Goal: Check status: Check status

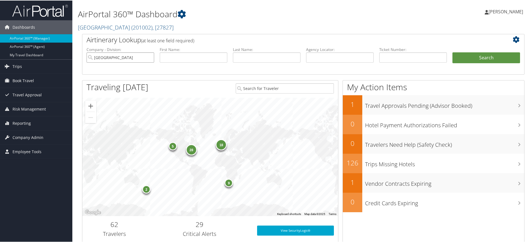
click at [148, 57] on input "Colgate University" at bounding box center [120, 57] width 68 height 10
click at [325, 57] on input "text" at bounding box center [340, 57] width 68 height 10
paste input "DNS2CM"
type input "DNS2CM"
click at [466, 57] on button "Search" at bounding box center [486, 57] width 68 height 11
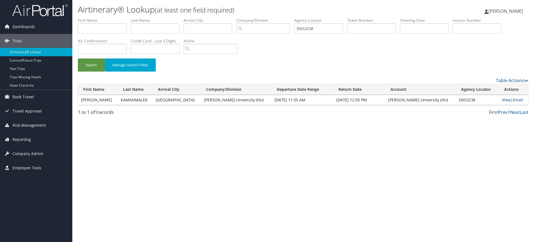
click at [502, 100] on link "View" at bounding box center [506, 99] width 9 height 5
click at [327, 30] on input "DNS2CM" at bounding box center [318, 28] width 49 height 10
paste input "51R"
click at [92, 66] on button "Search" at bounding box center [91, 64] width 27 height 13
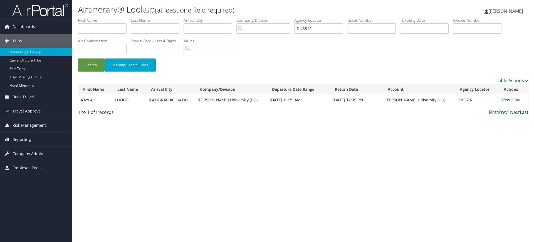
click at [501, 100] on link "View" at bounding box center [505, 99] width 9 height 5
click at [325, 31] on input "DNS51R" at bounding box center [318, 28] width 49 height 10
paste input "B2D"
click at [92, 62] on button "Search" at bounding box center [91, 64] width 27 height 13
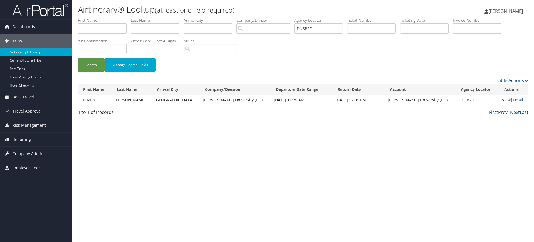
click at [503, 100] on link "View" at bounding box center [506, 99] width 9 height 5
click at [322, 28] on input "DNSB2D" at bounding box center [318, 28] width 49 height 10
paste input "CQY"
click at [93, 64] on button "Search" at bounding box center [91, 64] width 27 height 13
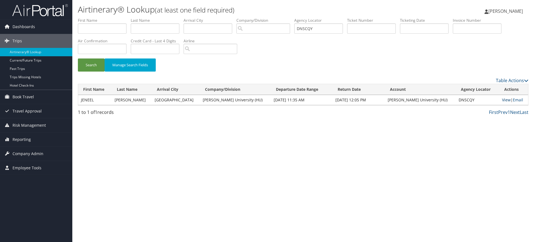
click at [502, 98] on link "View" at bounding box center [506, 99] width 9 height 5
click at [323, 28] on input "DNSCQY" at bounding box center [318, 28] width 49 height 10
paste input "F5"
click at [93, 63] on button "Search" at bounding box center [91, 64] width 27 height 13
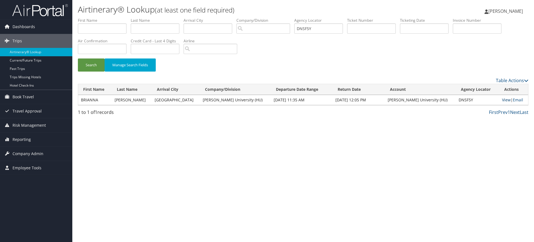
click at [502, 100] on link "View" at bounding box center [506, 99] width 9 height 5
click at [320, 31] on input "DNSF5Y" at bounding box center [318, 28] width 49 height 10
paste input "GRT"
click at [92, 65] on button "Search" at bounding box center [91, 64] width 27 height 13
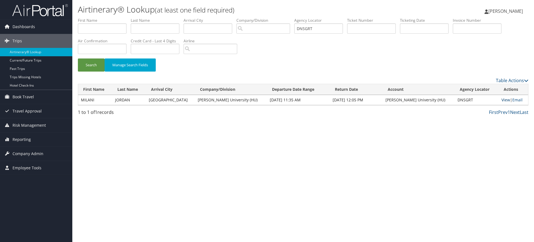
click at [503, 100] on link "View" at bounding box center [505, 99] width 9 height 5
click at [319, 31] on input "DNSGRT" at bounding box center [318, 28] width 49 height 10
paste input "P430Y"
click at [102, 66] on button "Search" at bounding box center [91, 64] width 27 height 13
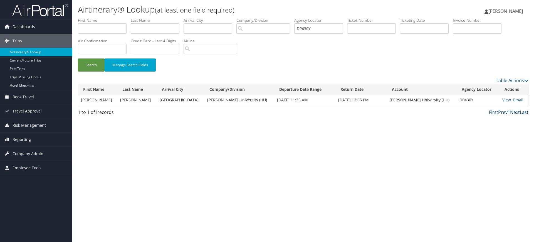
click at [502, 100] on link "View" at bounding box center [506, 99] width 9 height 5
click at [321, 29] on input "DP430Y" at bounding box center [318, 28] width 49 height 10
paste input "NSJYD"
type input "DNSJYD"
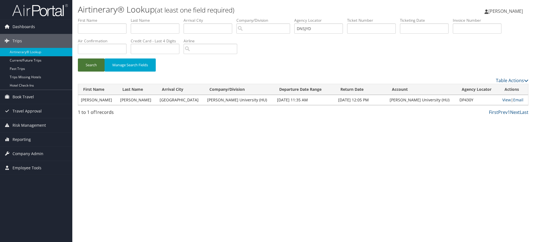
click at [97, 66] on button "Search" at bounding box center [91, 64] width 27 height 13
click at [502, 100] on link "View" at bounding box center [506, 99] width 9 height 5
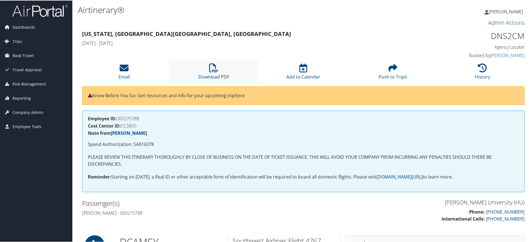
click at [219, 72] on li "Download PDF" at bounding box center [214, 71] width 90 height 23
drag, startPoint x: 257, startPoint y: 58, endPoint x: 177, endPoint y: -16, distance: 109.0
click at [177, 0] on html "Menu Dashboards ► AirPortal 360™ (Manager) AirPortal 360™ (Agent) My Travel Das…" at bounding box center [267, 121] width 534 height 242
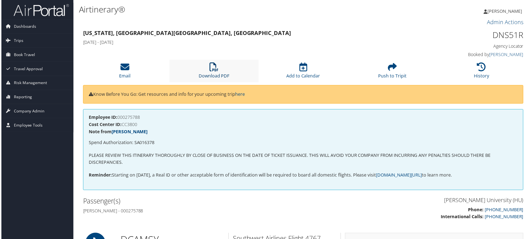
click at [214, 68] on icon at bounding box center [213, 67] width 9 height 9
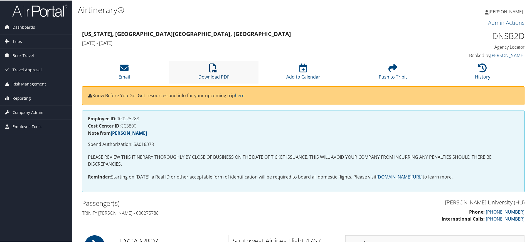
click at [219, 74] on link "Download PDF" at bounding box center [213, 72] width 31 height 13
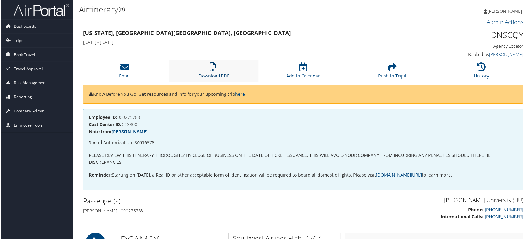
click at [214, 70] on icon at bounding box center [213, 67] width 9 height 9
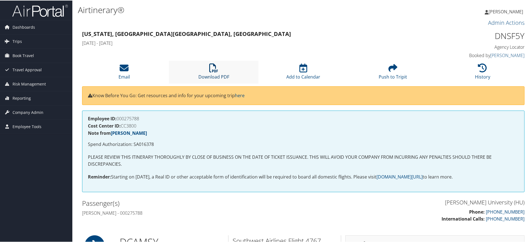
click at [214, 67] on icon at bounding box center [213, 67] width 9 height 9
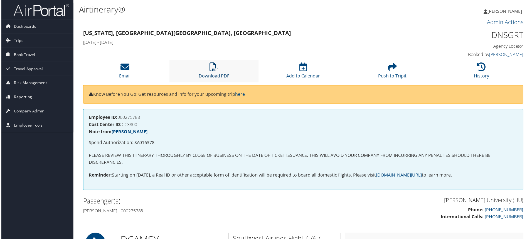
click at [217, 69] on icon at bounding box center [213, 67] width 9 height 9
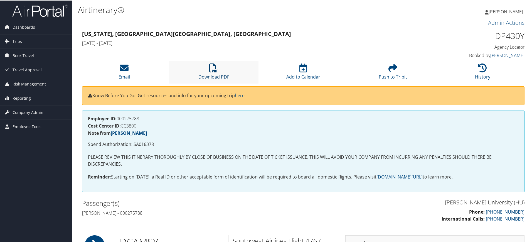
click at [214, 70] on icon at bounding box center [213, 67] width 9 height 9
click at [216, 64] on icon at bounding box center [213, 67] width 9 height 9
